Goal: Task Accomplishment & Management: Use online tool/utility

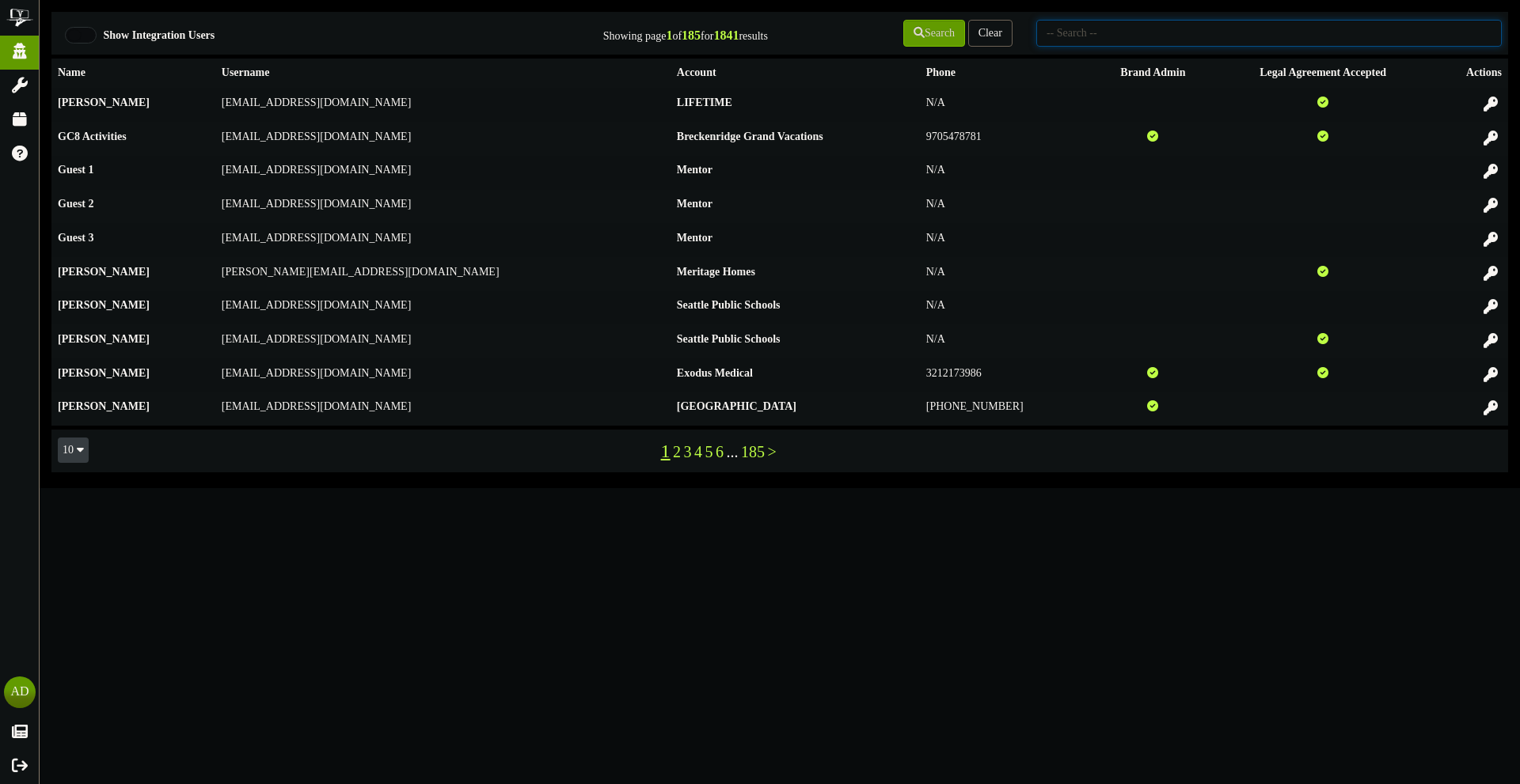
click at [1176, 40] on input "text" at bounding box center [1269, 33] width 465 height 27
type input "afcu"
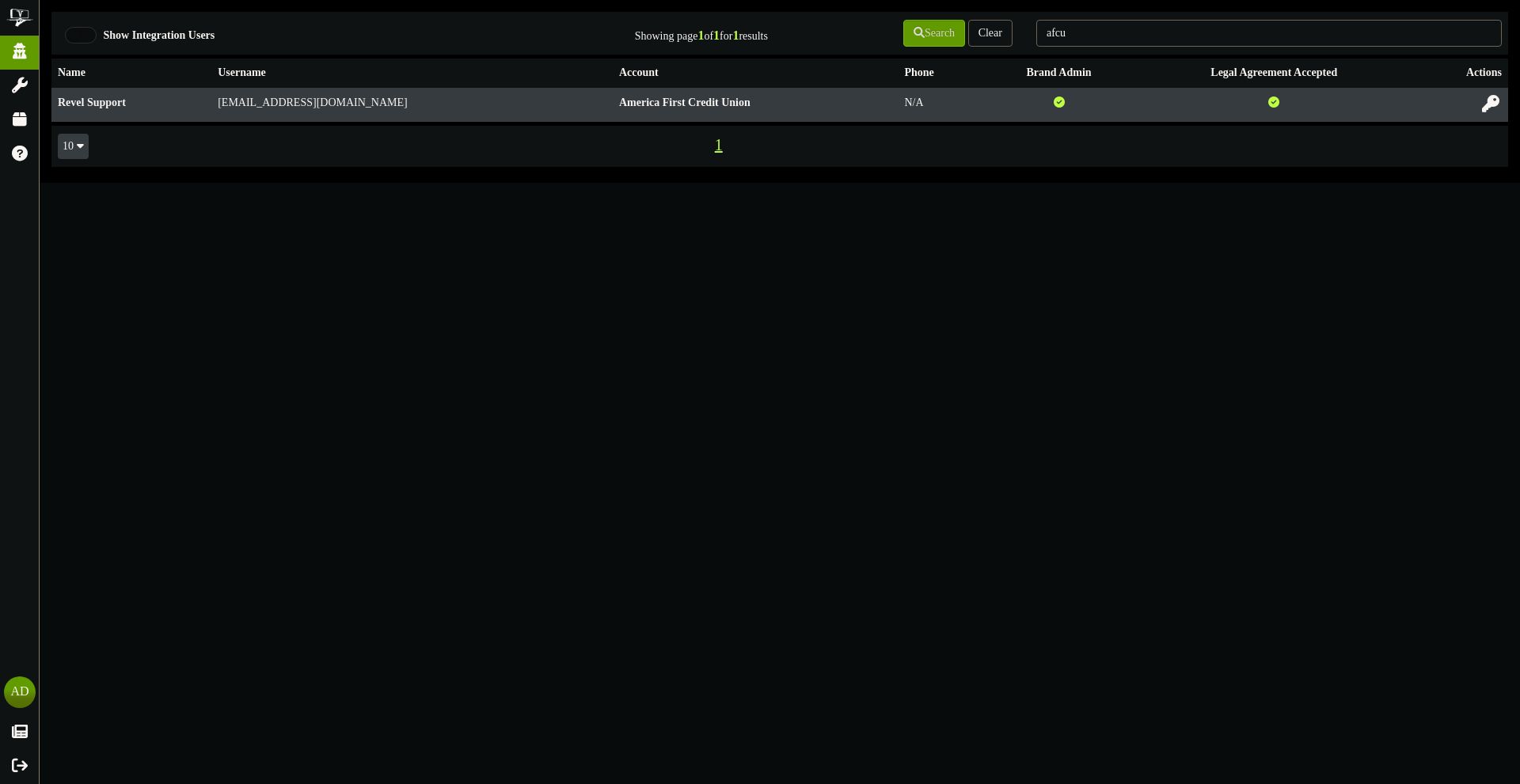
click at [1482, 101] on icon at bounding box center [1491, 104] width 18 height 18
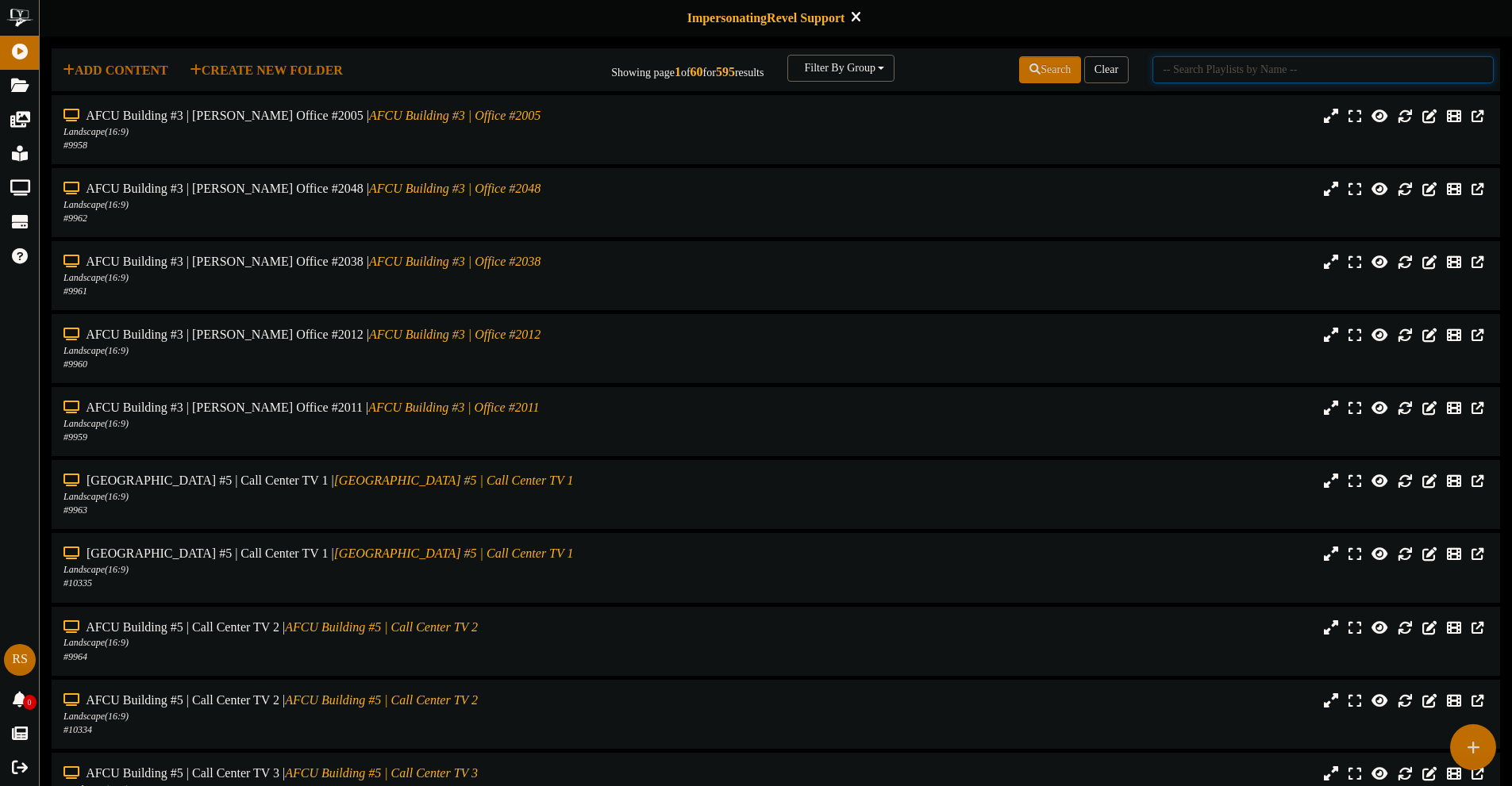
click at [1274, 64] on input "text" at bounding box center [1324, 70] width 342 height 27
type input "lehi"
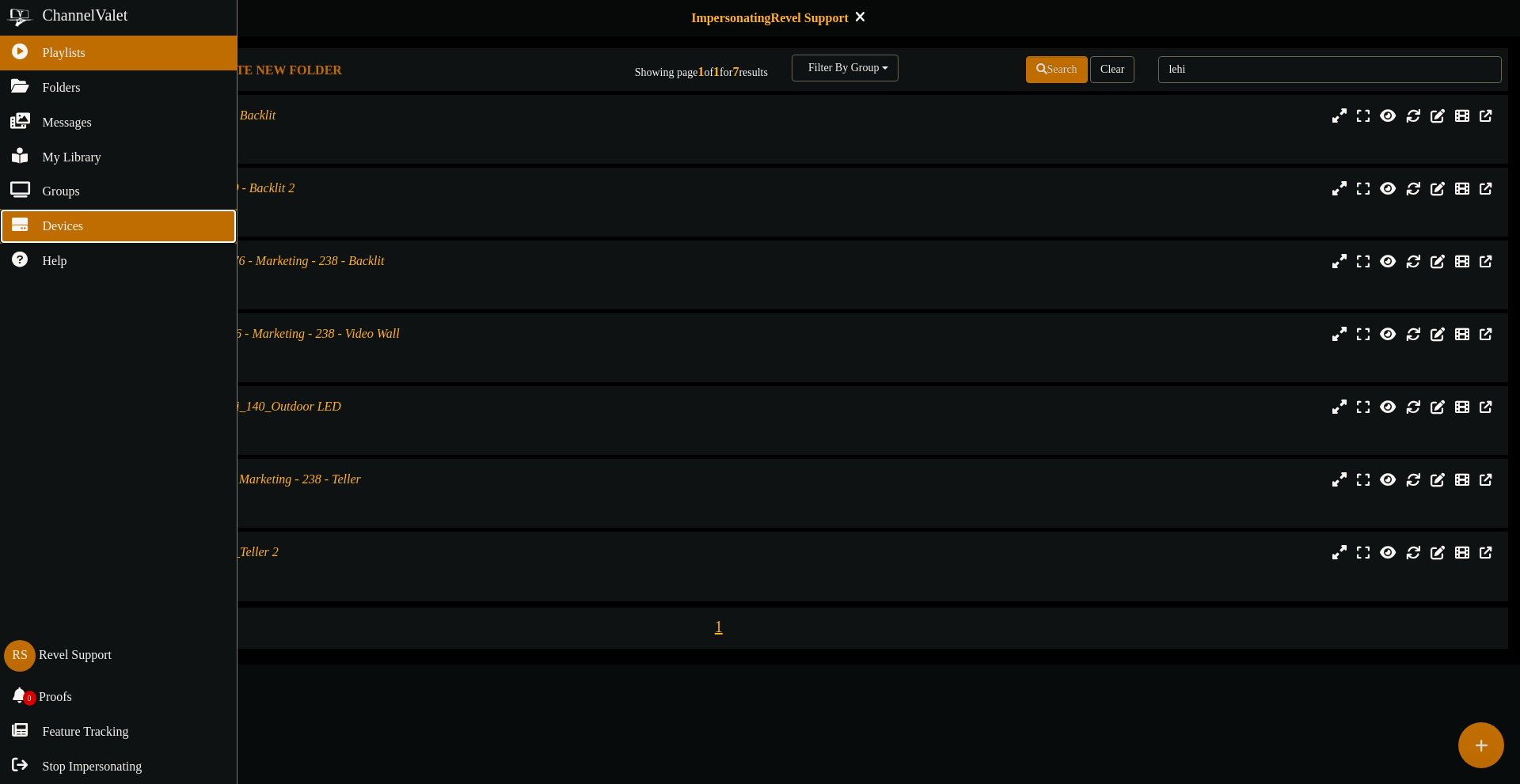
click at [36, 239] on link "Devices" at bounding box center [119, 227] width 237 height 35
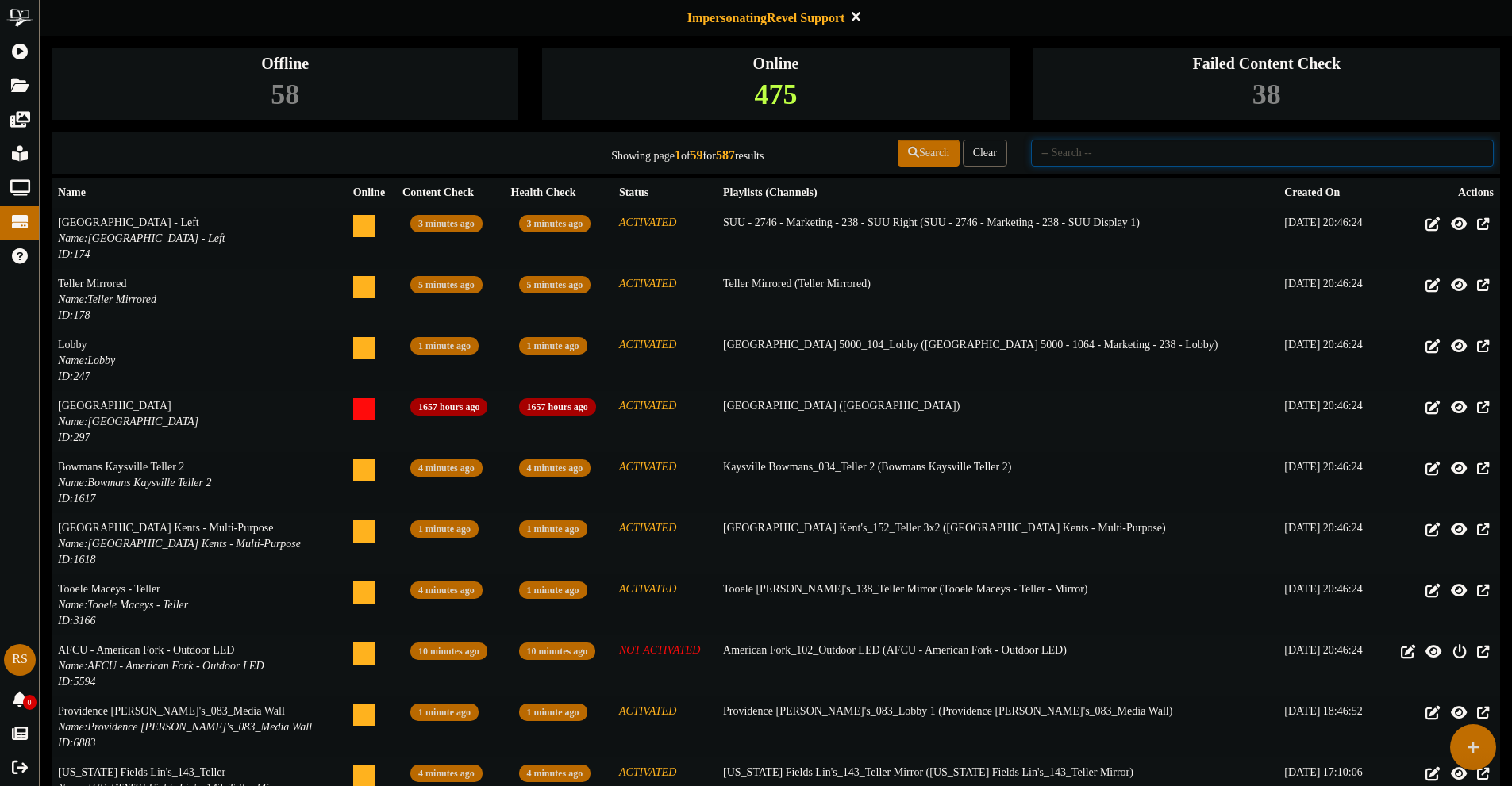
click at [1137, 149] on input "text" at bounding box center [1263, 153] width 463 height 27
type input "AFCU"
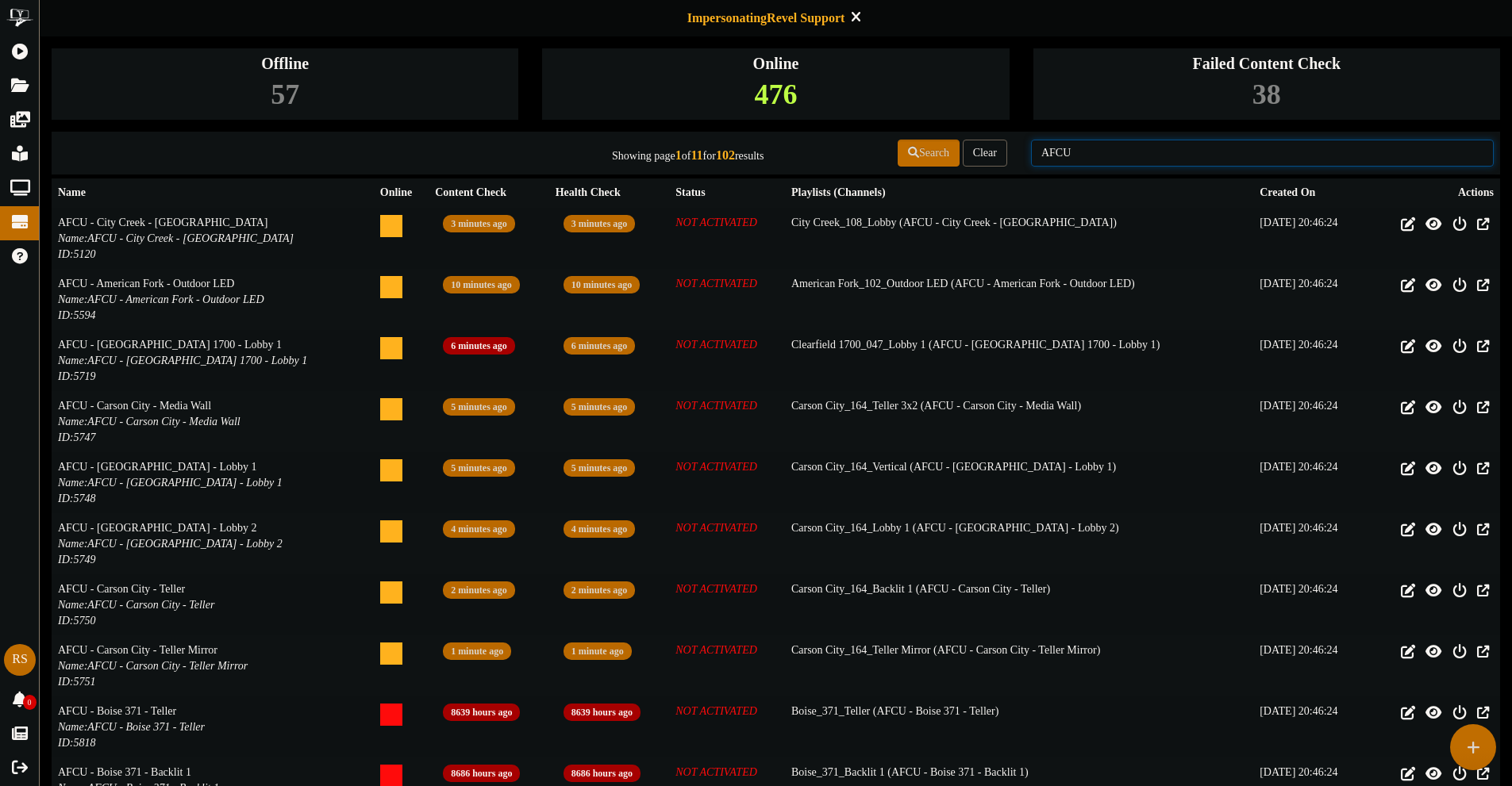
click at [1162, 149] on input "AFCU" at bounding box center [1263, 153] width 463 height 27
type input "A"
type input "Lehi"
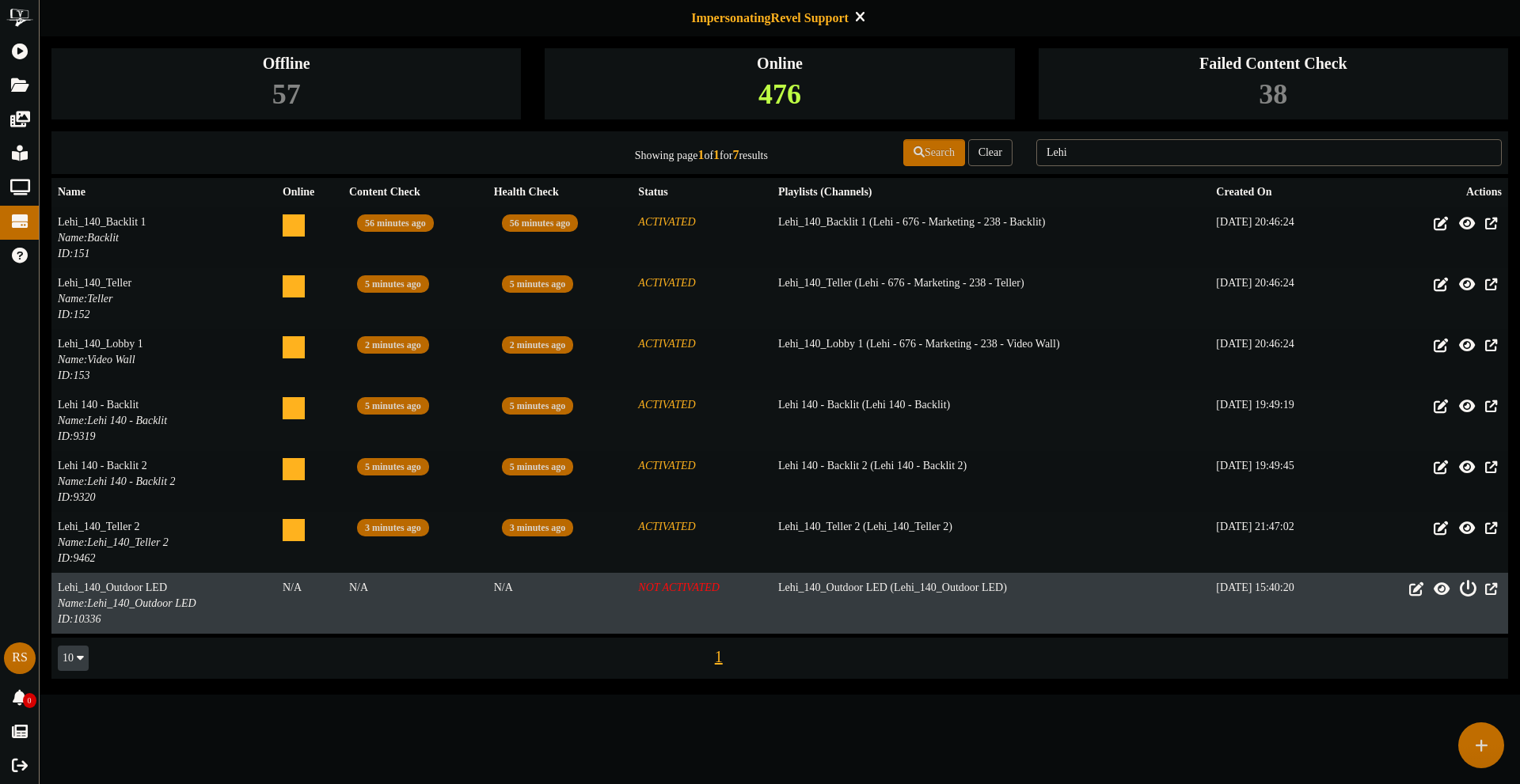
click at [1461, 593] on icon at bounding box center [1467, 589] width 18 height 18
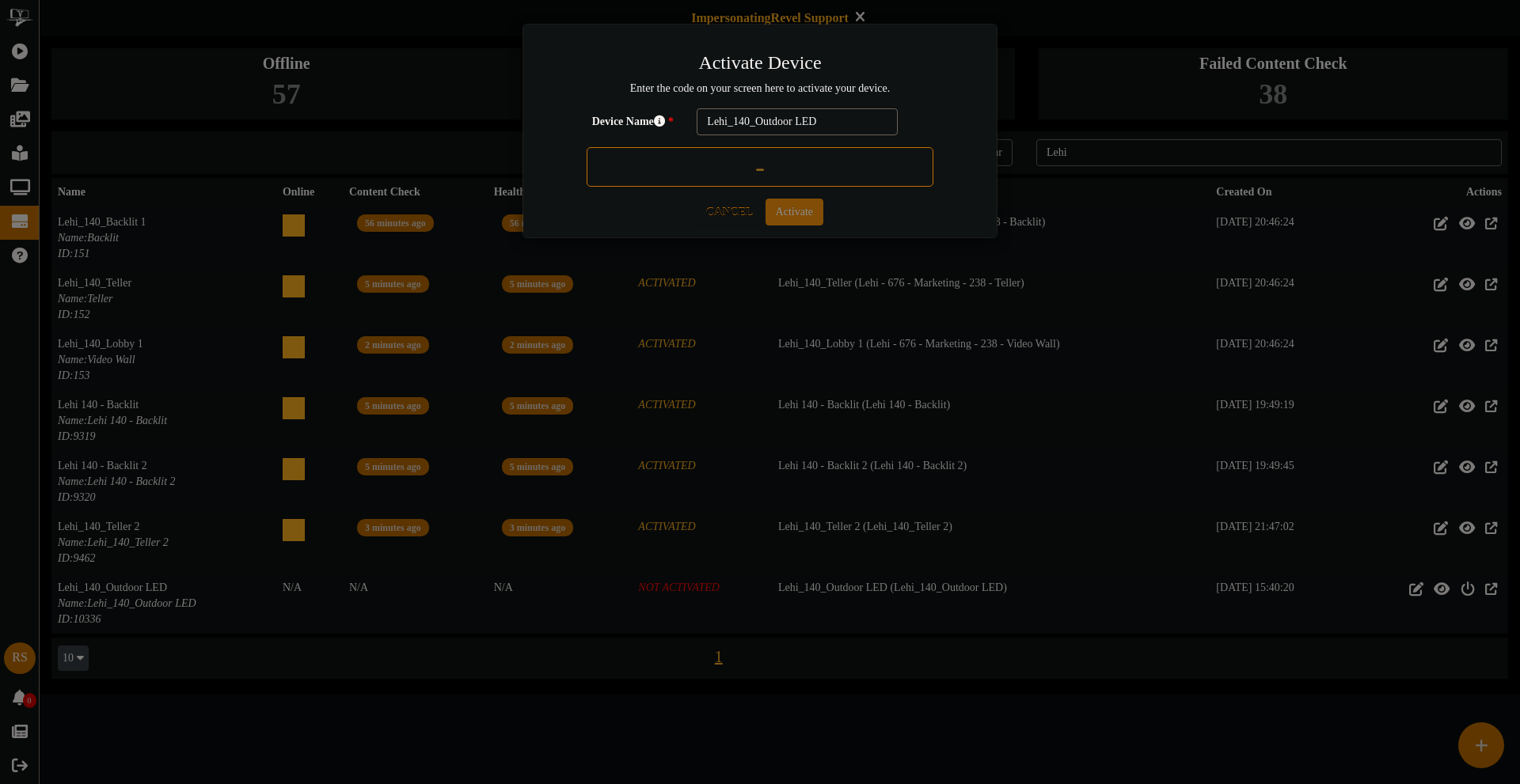
click at [706, 173] on input "text" at bounding box center [760, 167] width 347 height 40
type input "7UVB89"
click at [803, 220] on button "Activate" at bounding box center [795, 212] width 58 height 27
